Goal: Task Accomplishment & Management: Complete application form

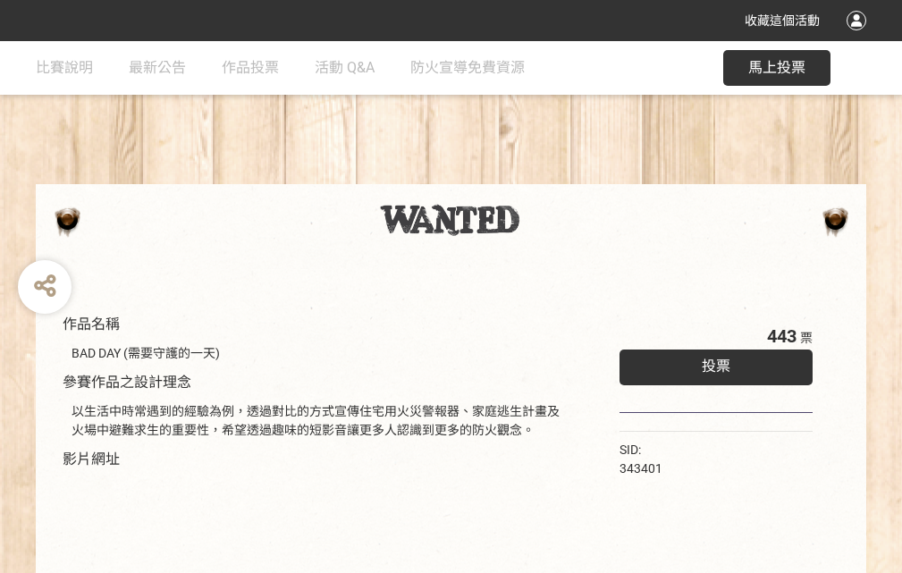
click at [859, 38] on div "收藏這個活動" at bounding box center [451, 20] width 902 height 41
click at [559, 176] on div "作品名稱 BAD DAY (需要守護的一天) 參賽作品之設計理念 以生活中時常遇到的經驗為例，透過對比的方式宣傳住宅用火災警報器、家庭逃生計畫及火場中避難求生…" at bounding box center [451, 417] width 902 height 752
click at [711, 362] on span "投票" at bounding box center [716, 365] width 29 height 17
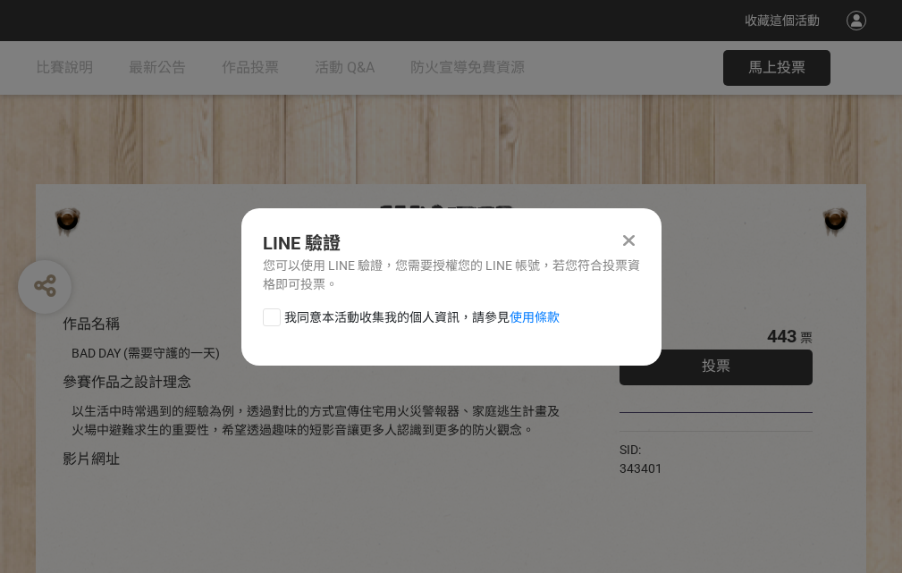
click at [270, 314] on div at bounding box center [272, 317] width 18 height 18
checkbox input "true"
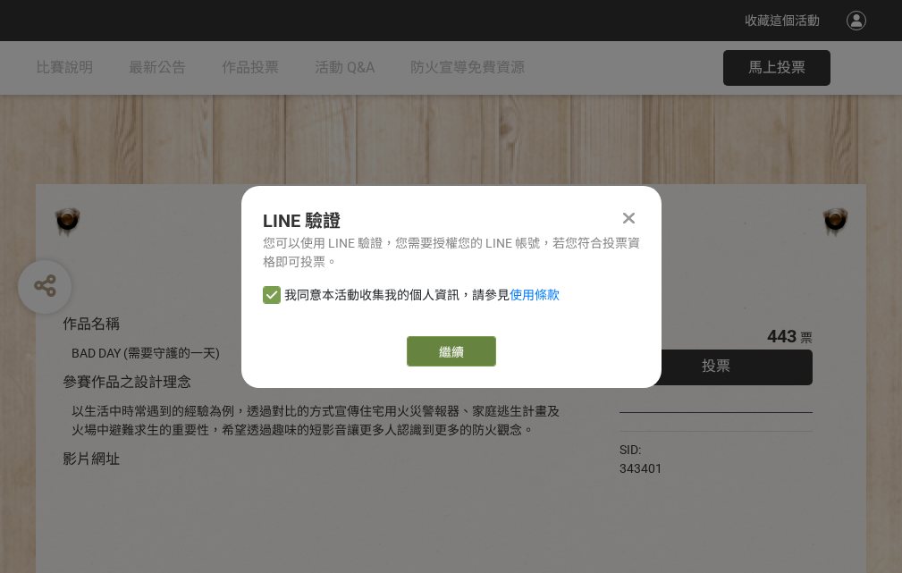
click at [450, 351] on link "繼續" at bounding box center [451, 351] width 89 height 30
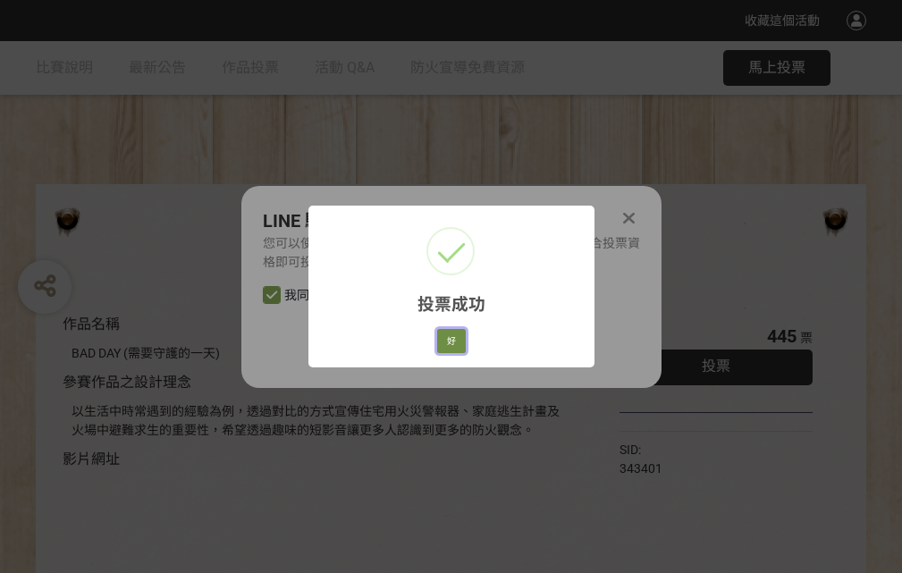
click at [446, 338] on button "好" at bounding box center [451, 341] width 29 height 25
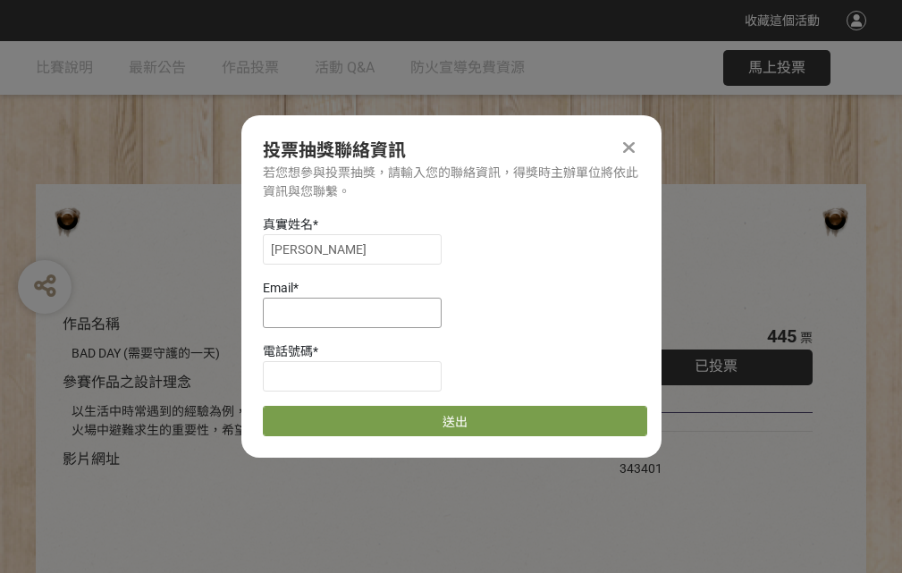
click at [357, 312] on input at bounding box center [352, 313] width 179 height 30
type input "[EMAIL_ADDRESS][DOMAIN_NAME]"
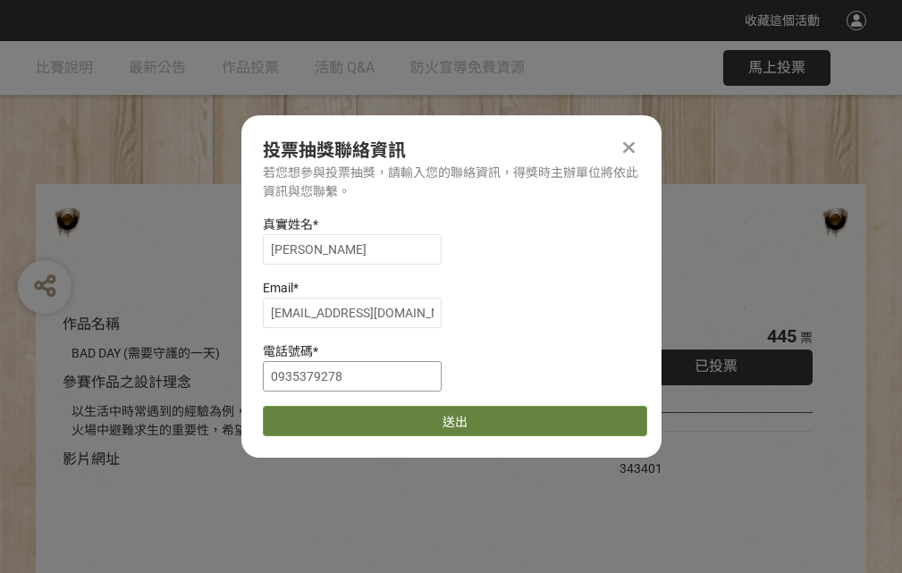
type input "0935379278"
click at [314, 415] on button "送出" at bounding box center [455, 421] width 384 height 30
